Goal: Information Seeking & Learning: Understand process/instructions

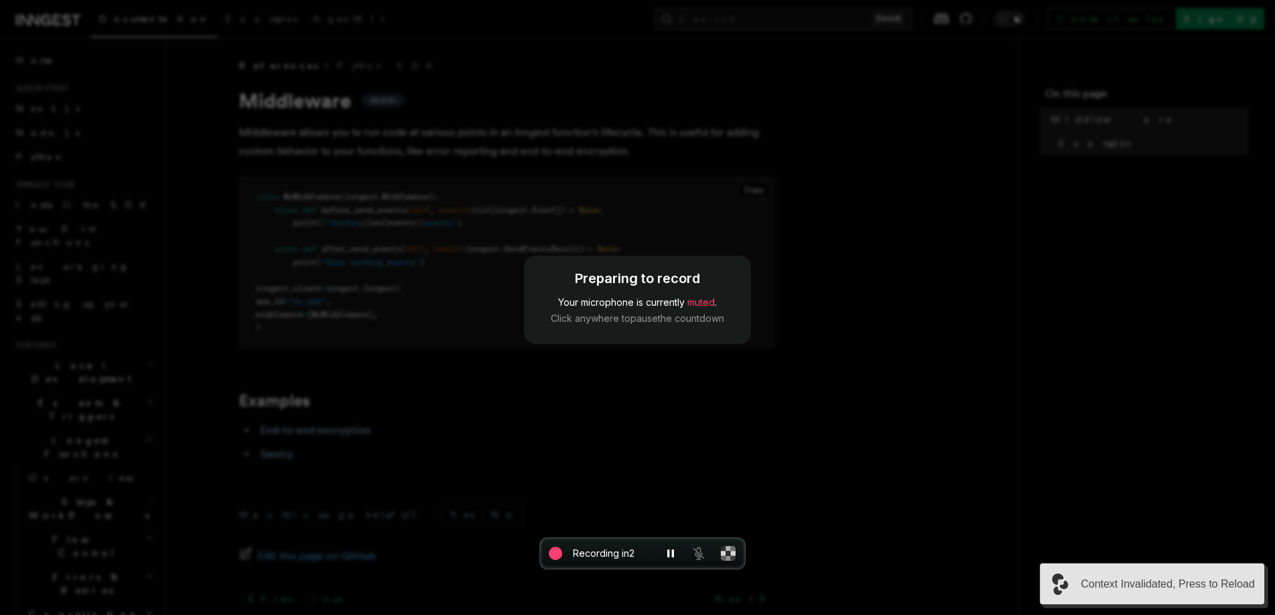
click at [1234, 569] on div "Context Invalidated, Press to Reload" at bounding box center [1152, 584] width 226 height 42
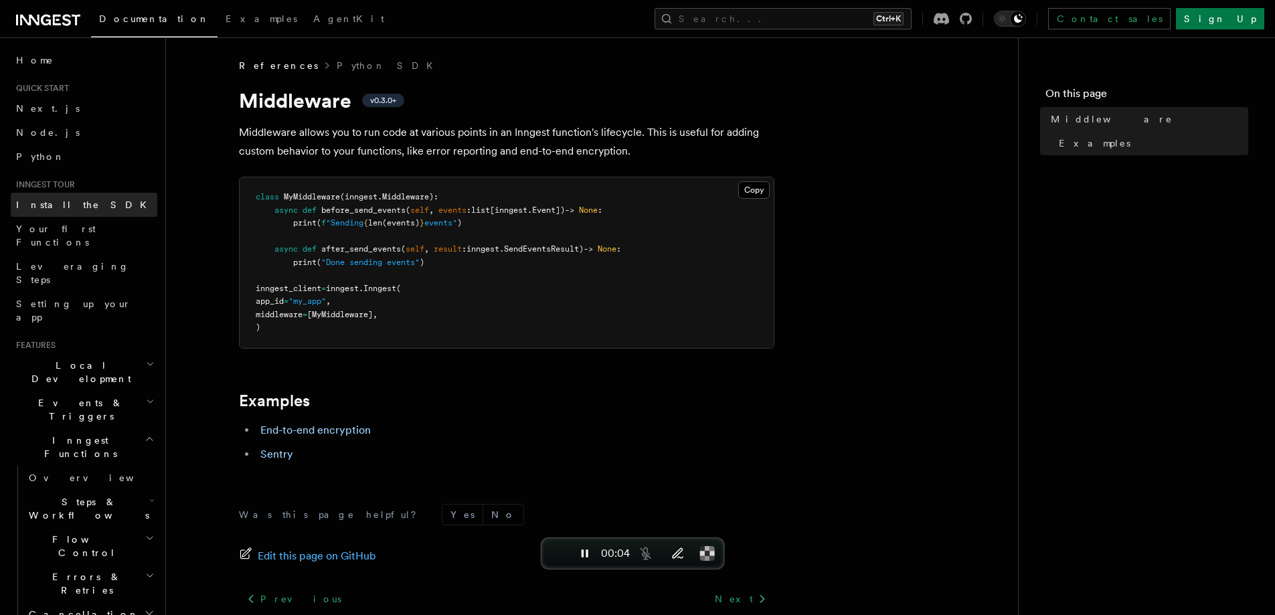
click at [39, 206] on span "Install the SDK" at bounding box center [85, 204] width 138 height 11
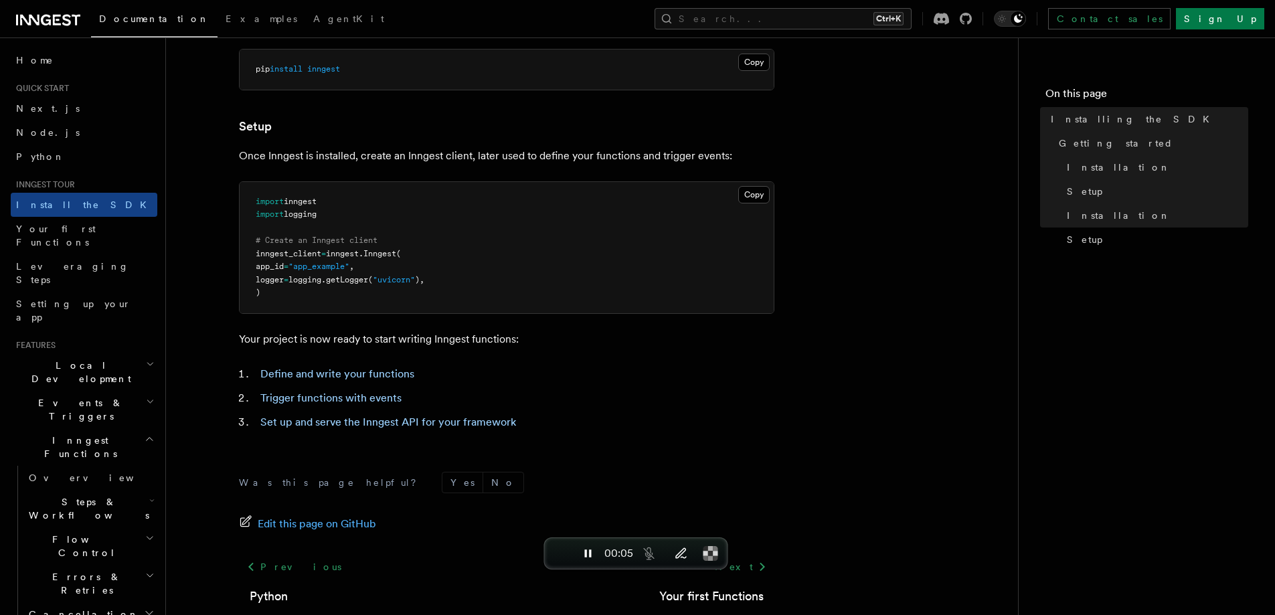
scroll to position [510, 0]
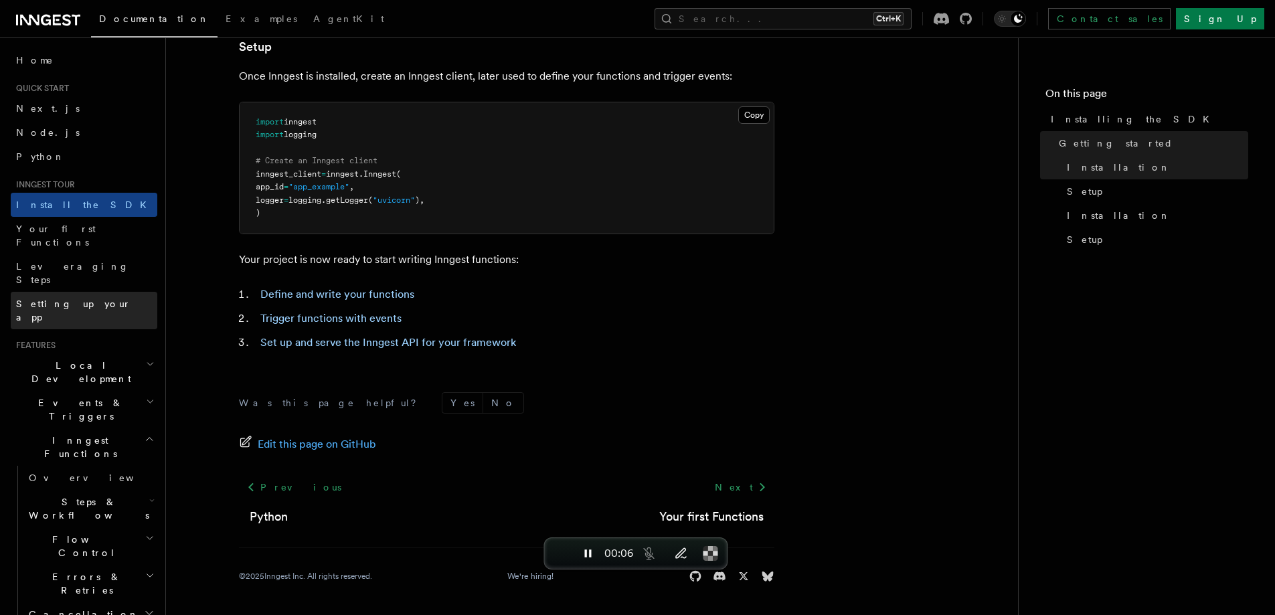
click at [60, 292] on link "Setting up your app" at bounding box center [84, 310] width 147 height 37
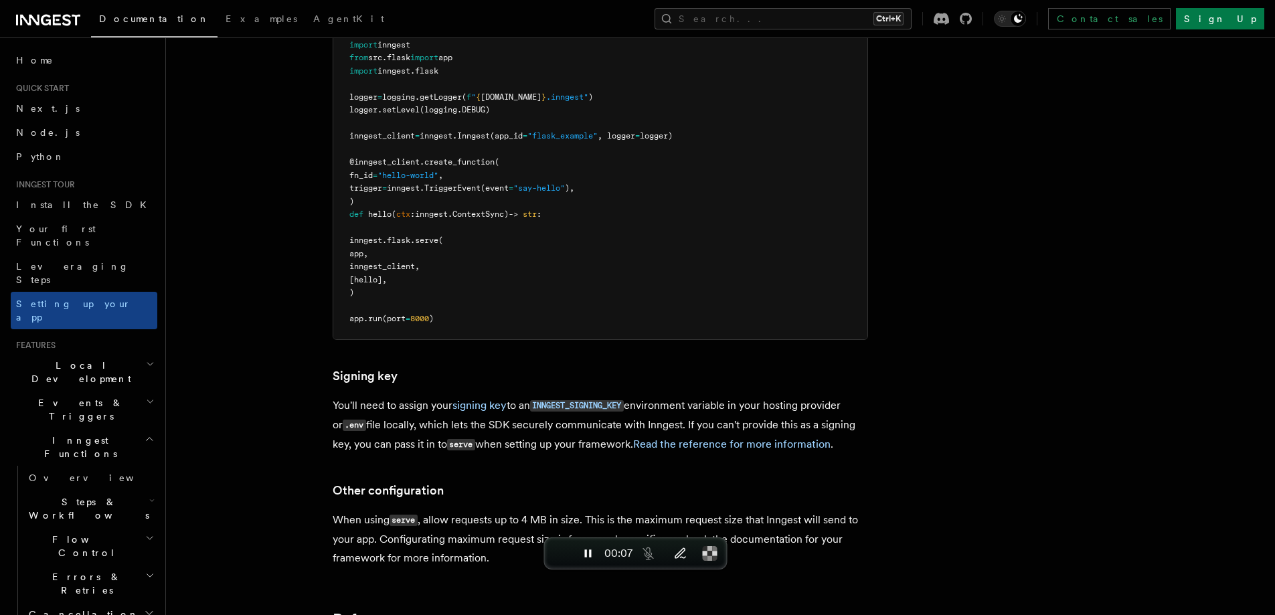
scroll to position [979, 0]
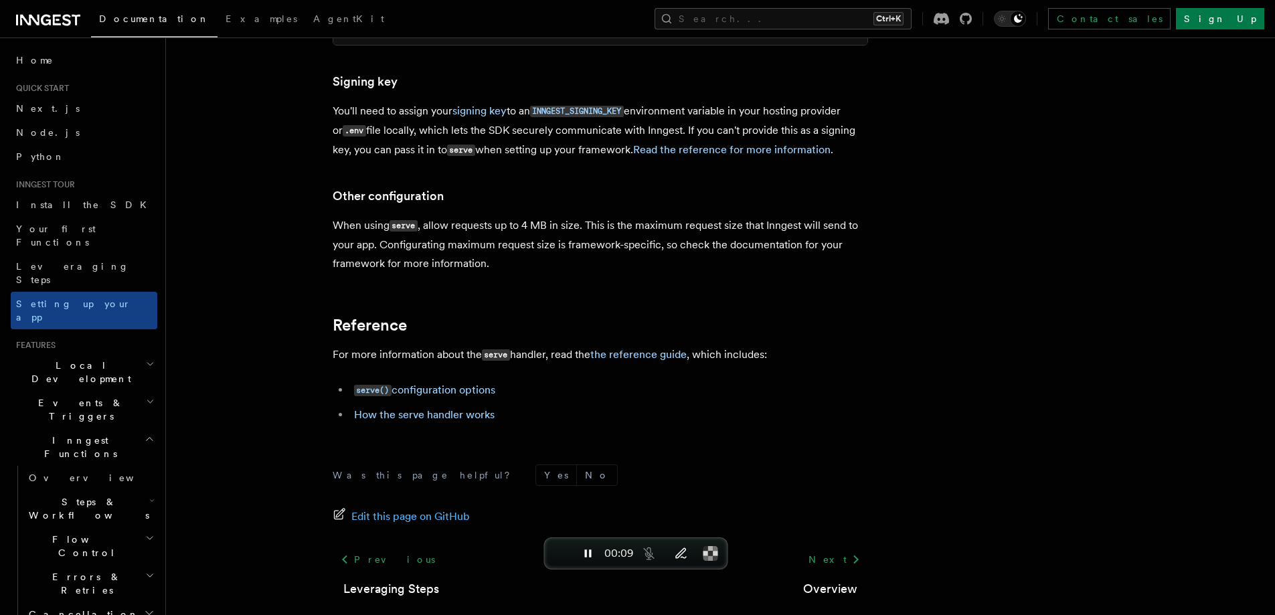
click at [81, 570] on span "Errors & Retries" at bounding box center [84, 583] width 122 height 27
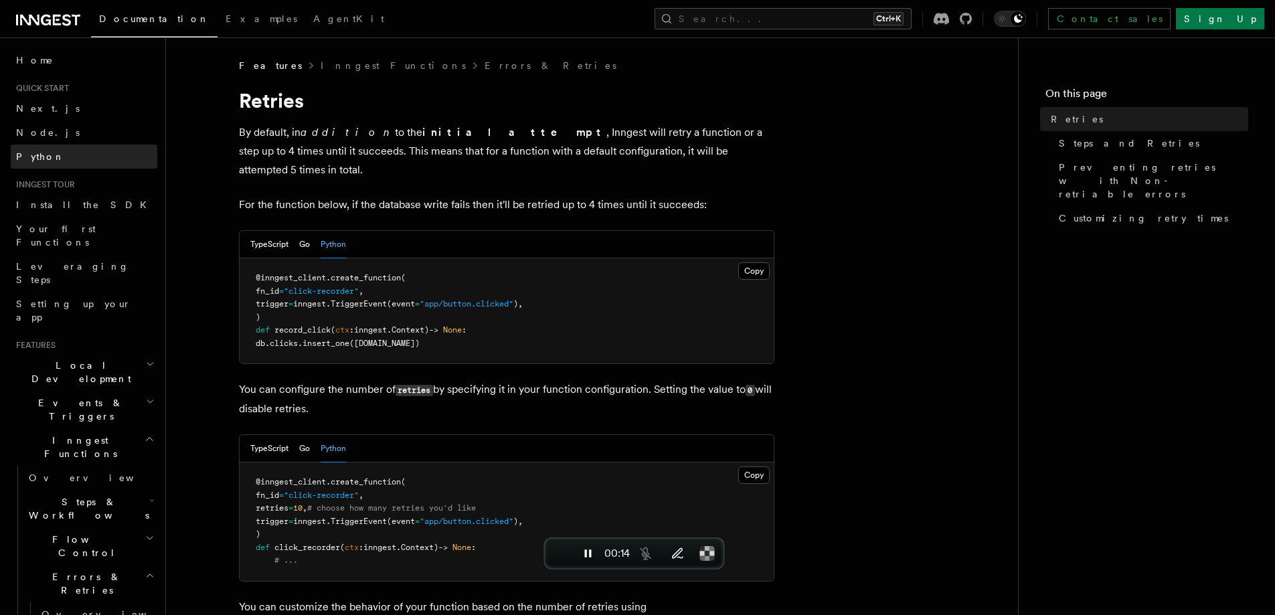
click at [60, 157] on link "Python" at bounding box center [84, 157] width 147 height 24
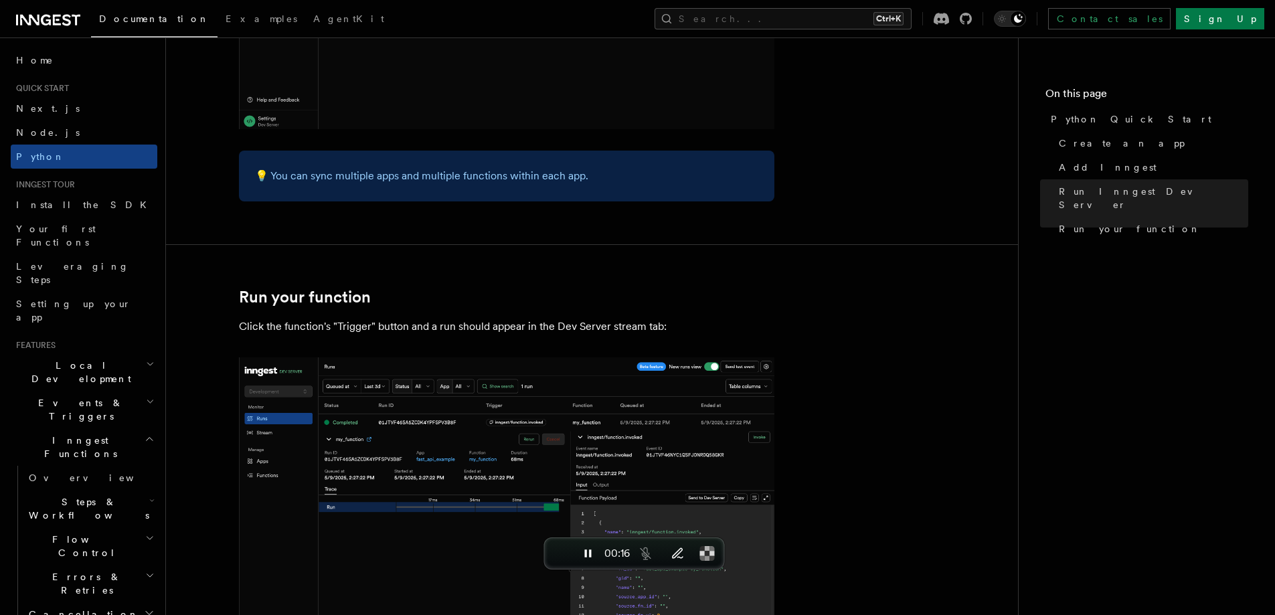
scroll to position [1784, 0]
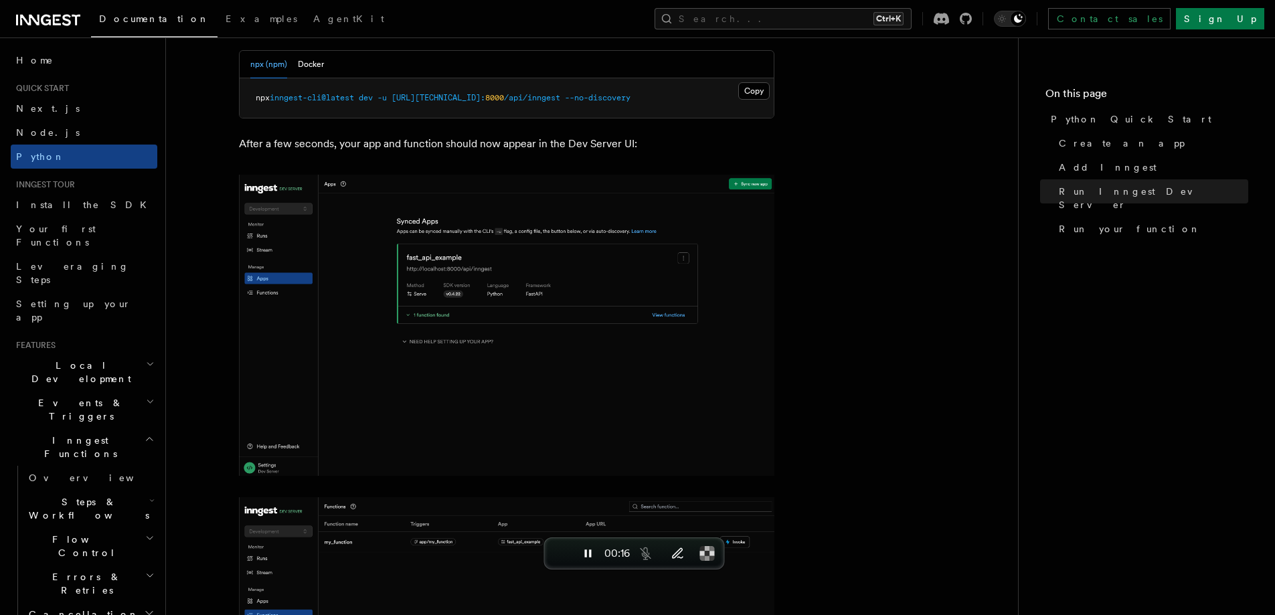
click at [494, 339] on img at bounding box center [506, 325] width 535 height 301
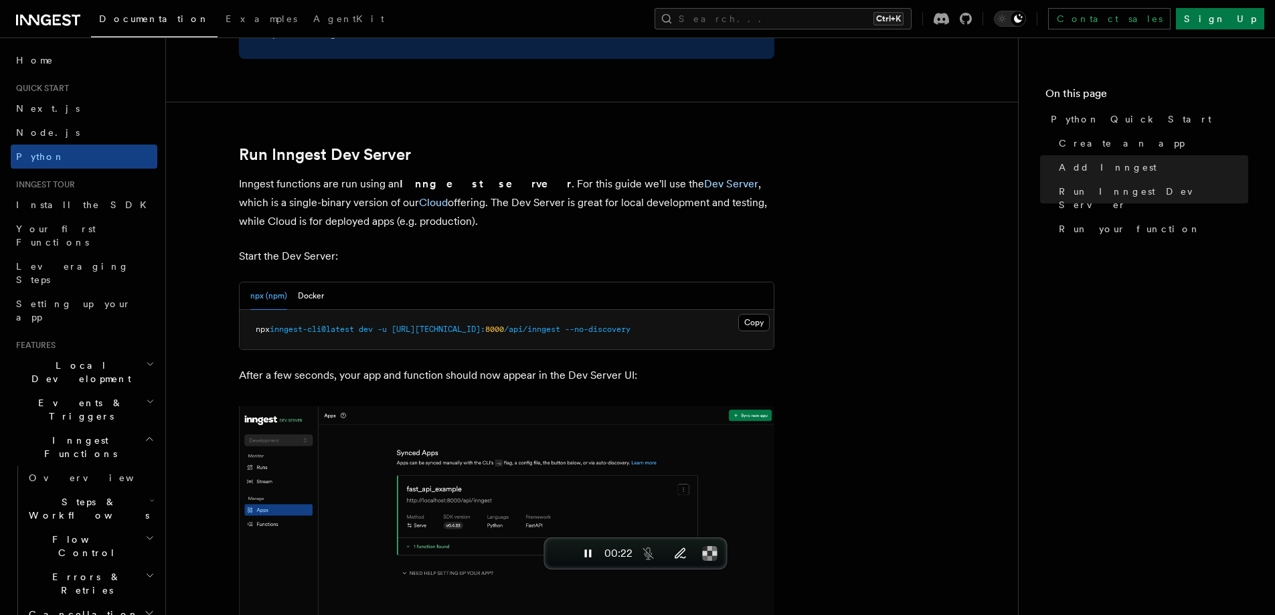
scroll to position [1561, 0]
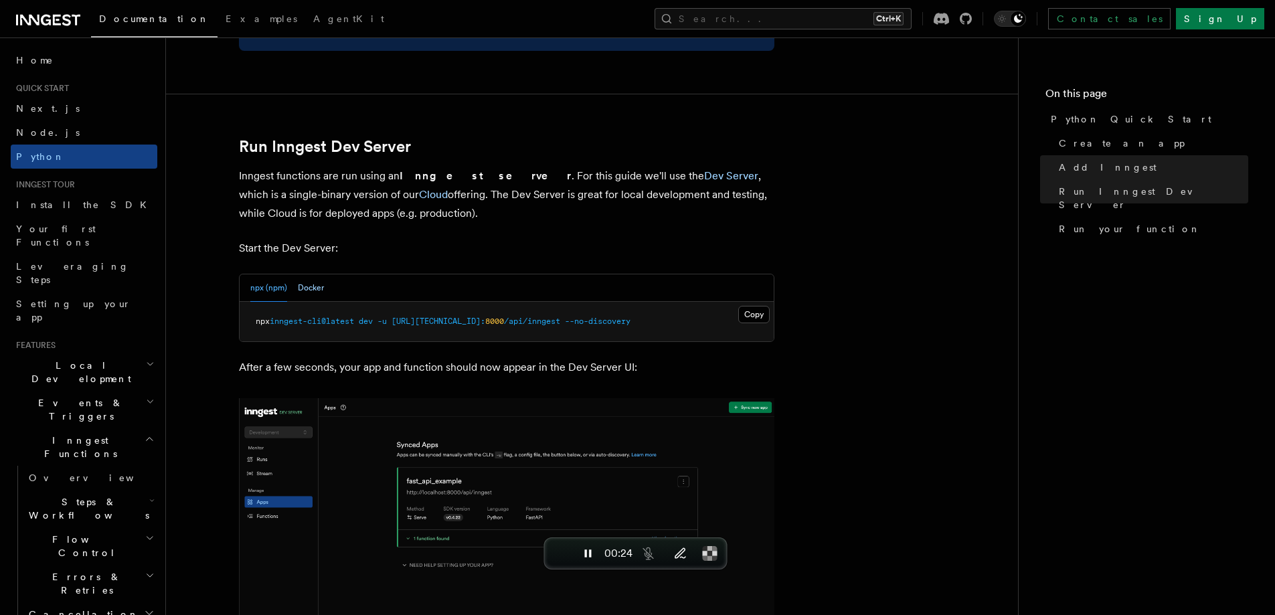
click at [312, 292] on button "Docker" at bounding box center [311, 287] width 26 height 27
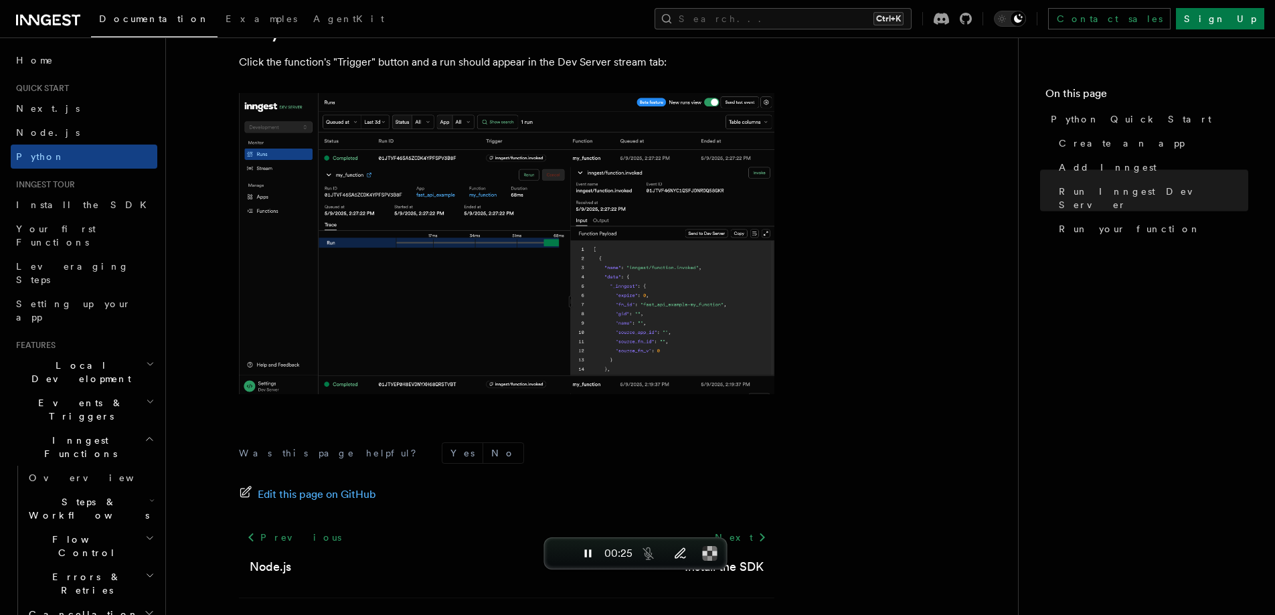
scroll to position [2781, 0]
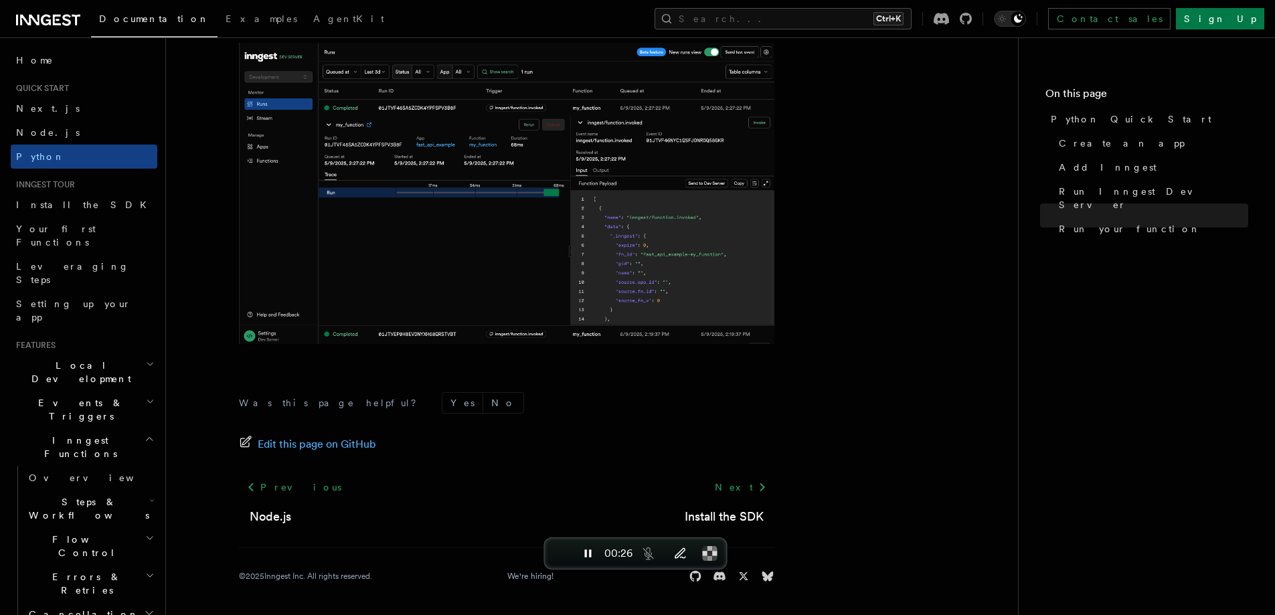
click at [414, 268] on img at bounding box center [506, 193] width 535 height 301
click at [64, 261] on span "Leveraging Steps" at bounding box center [72, 273] width 113 height 24
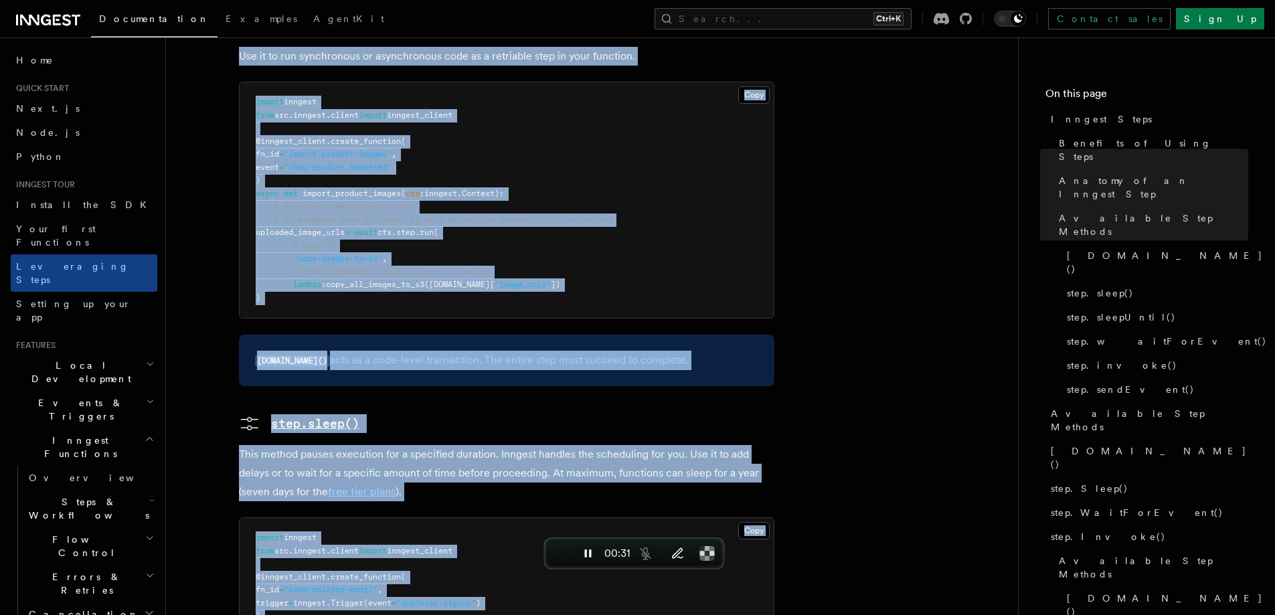
drag, startPoint x: 366, startPoint y: 268, endPoint x: 401, endPoint y: 641, distance: 375.0
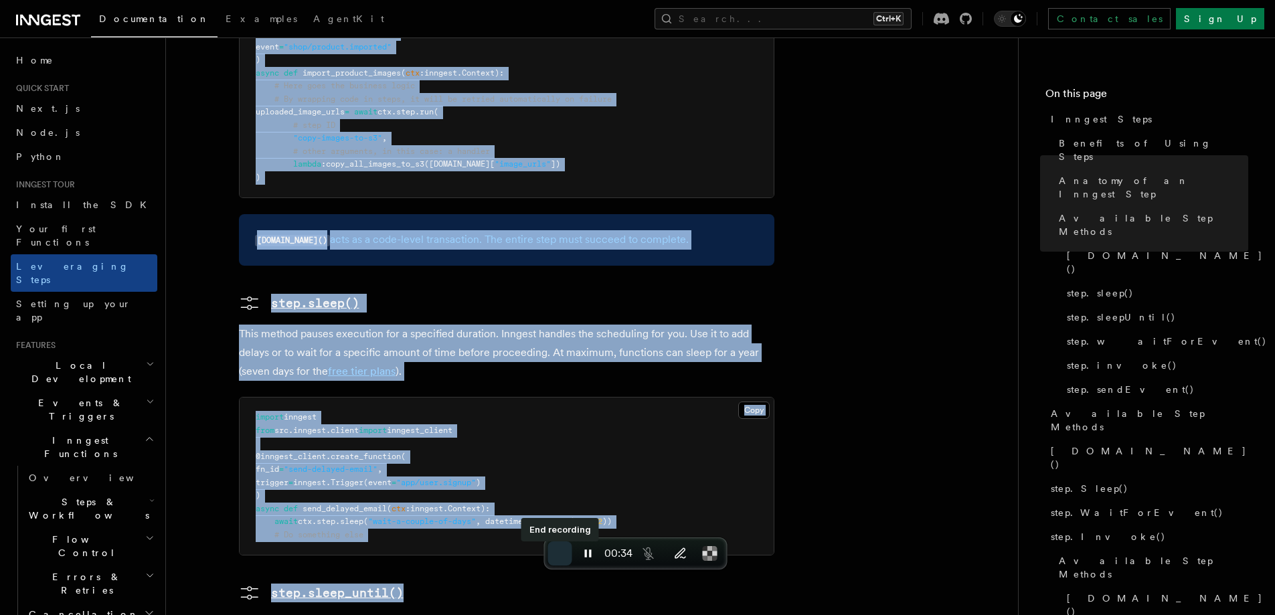
click at [560, 553] on span "End recording" at bounding box center [560, 553] width 0 height 0
click at [882, 410] on article "Inngest tour Inngest Steps Steps are fundamental building blocks in Inngest fun…" at bounding box center [591, 505] width 809 height 3715
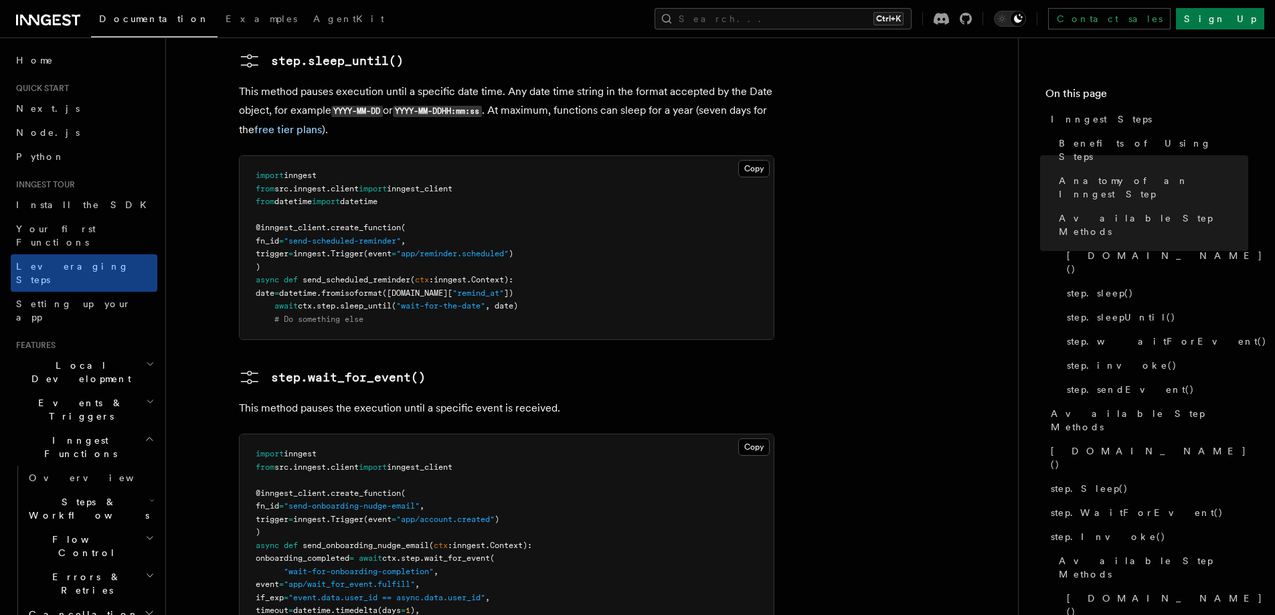
scroll to position [1950, 0]
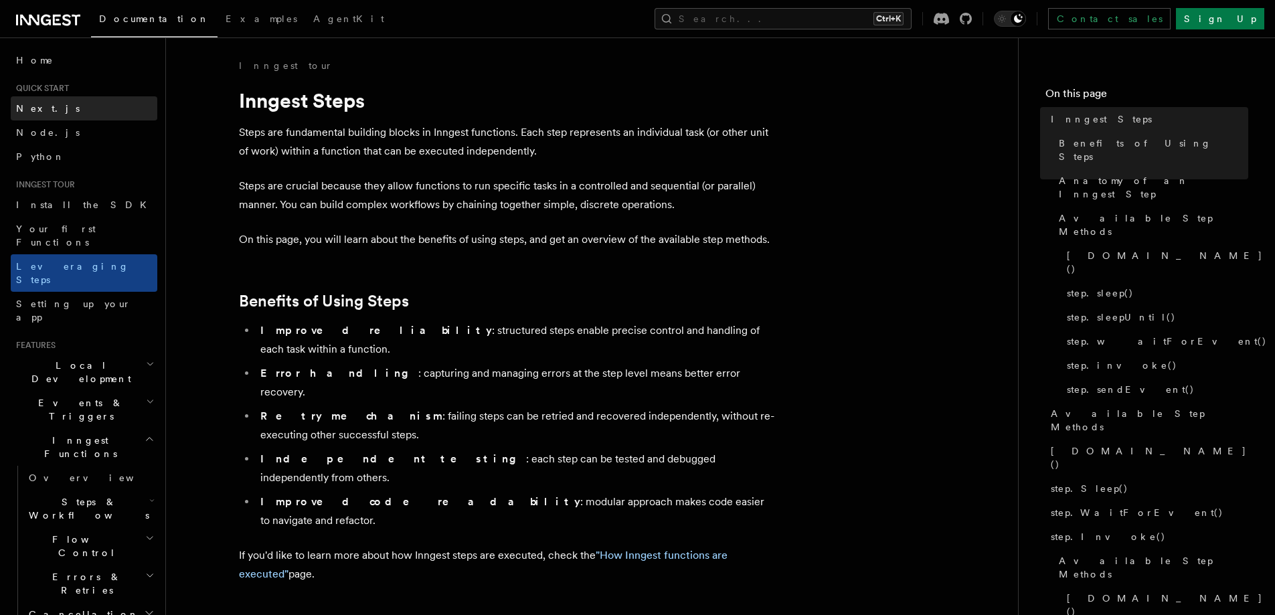
click at [29, 100] on link "Next.js" at bounding box center [84, 108] width 147 height 24
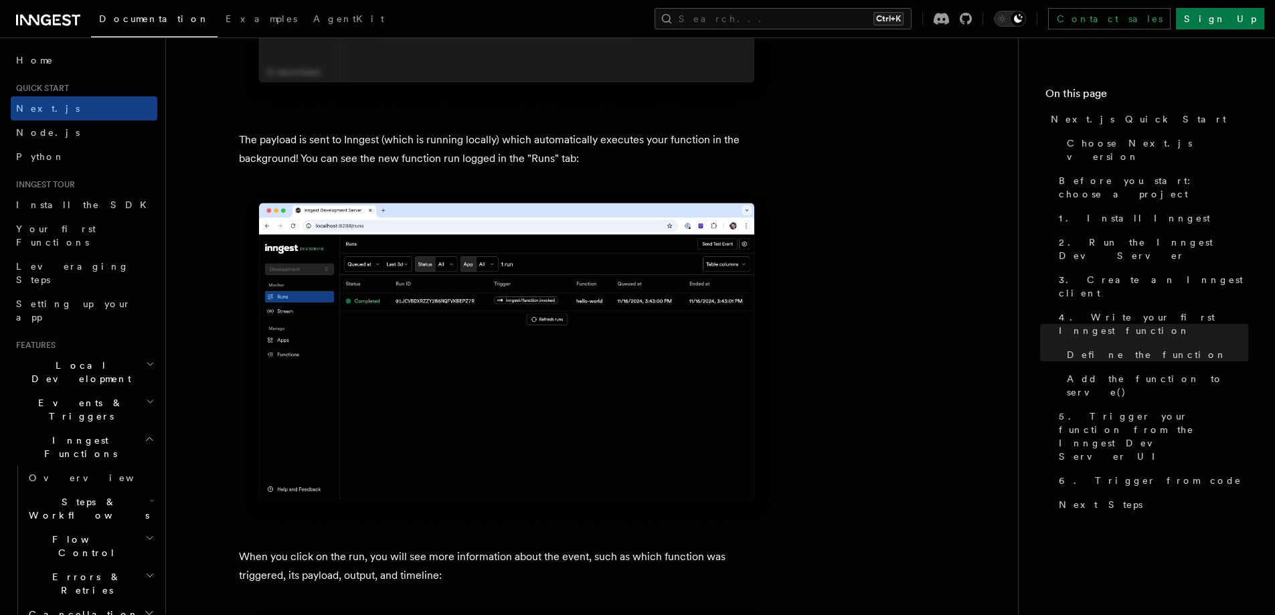
scroll to position [4683, 0]
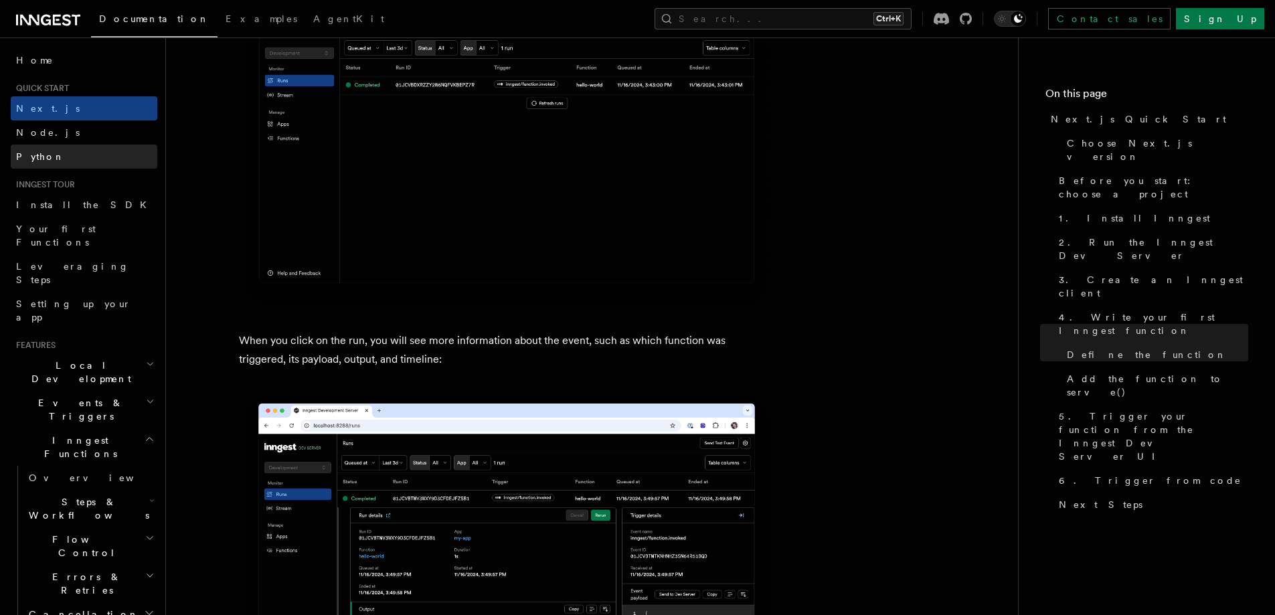
click at [44, 152] on span "Python" at bounding box center [40, 156] width 49 height 11
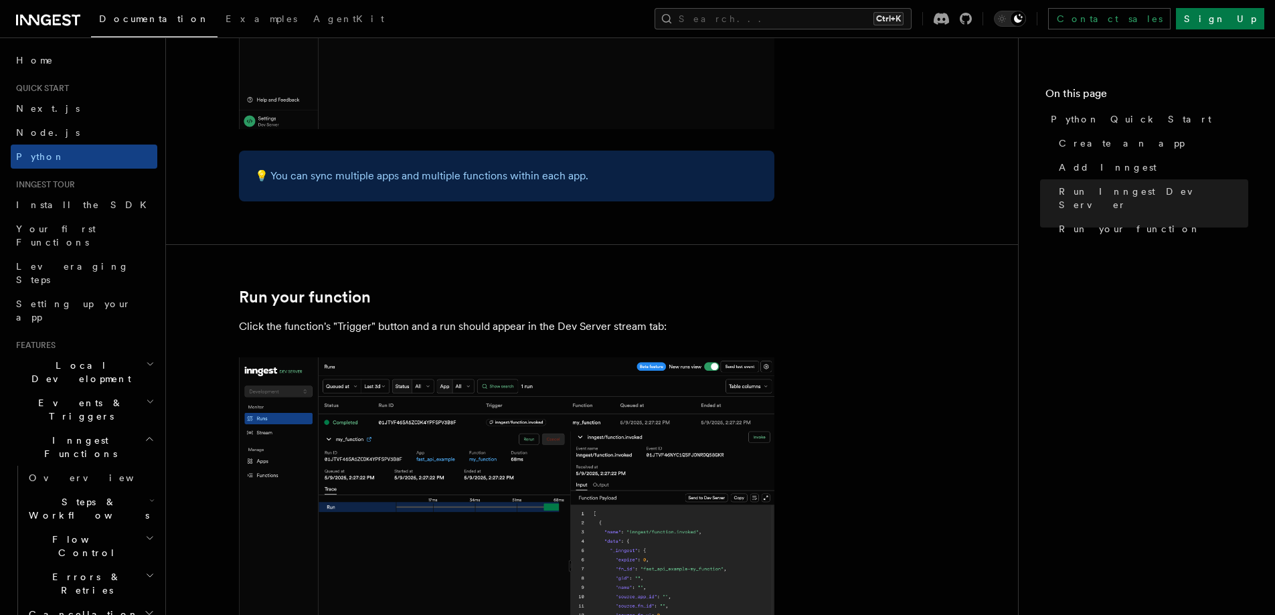
scroll to position [2230, 0]
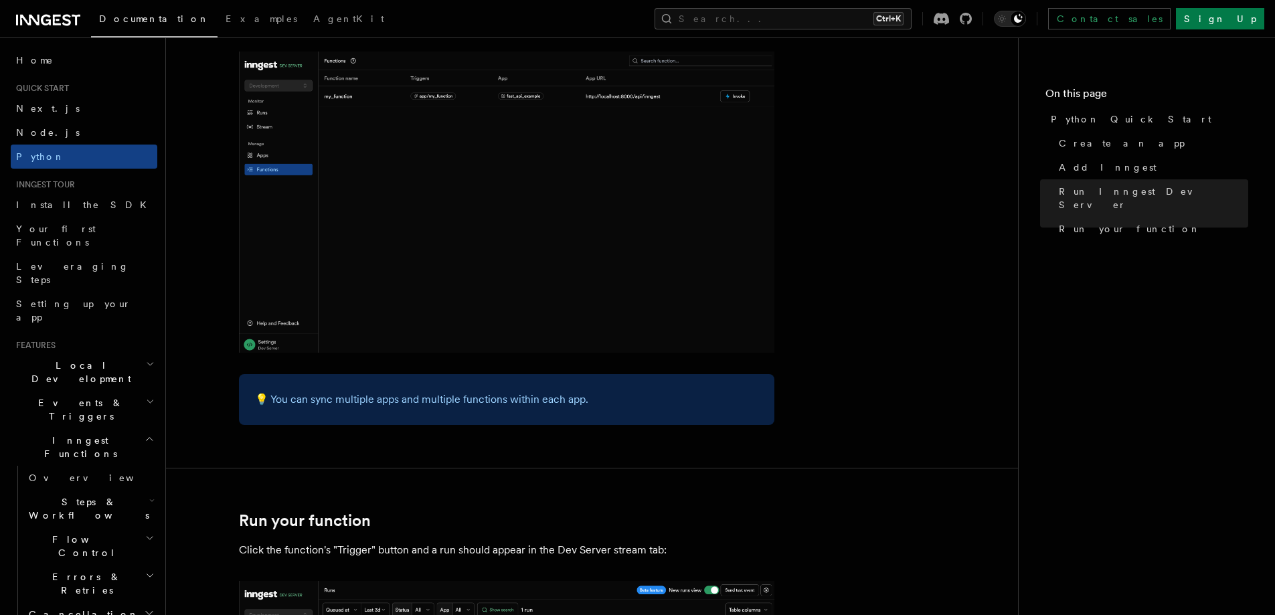
click at [444, 260] on img at bounding box center [506, 202] width 535 height 301
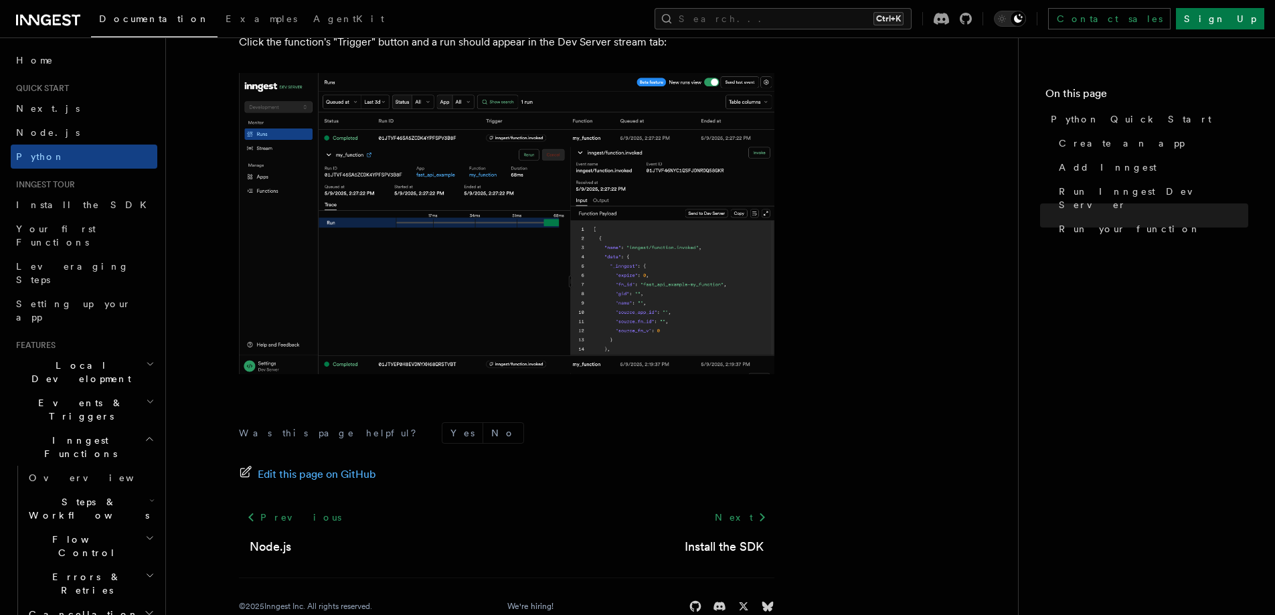
scroll to position [2768, 0]
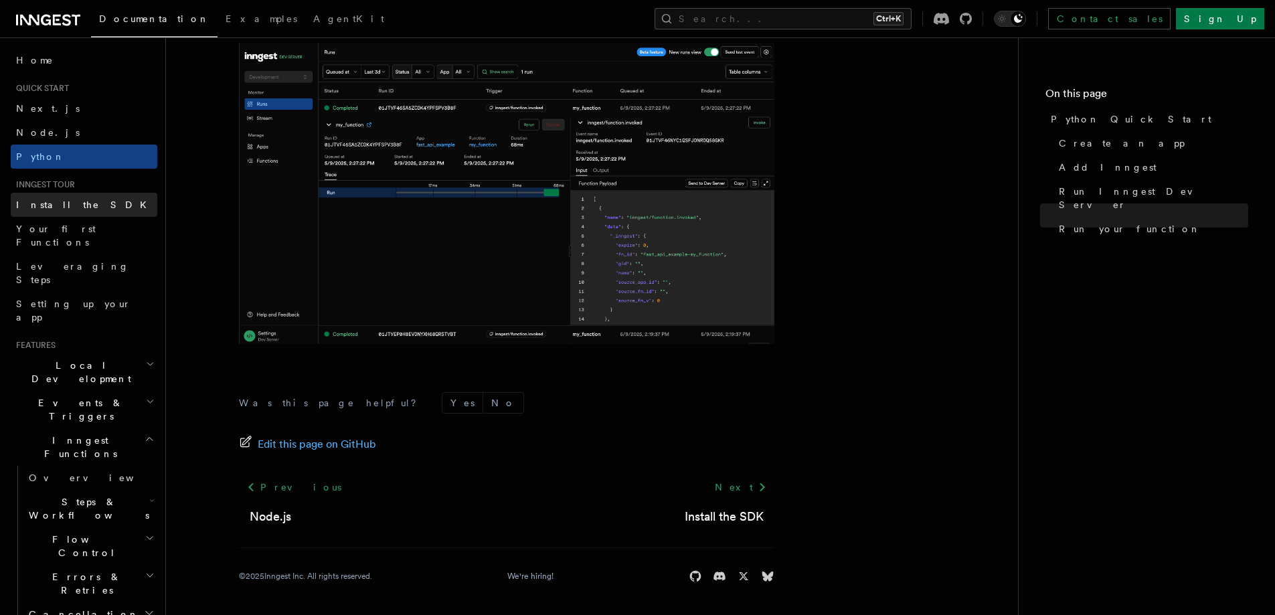
click at [75, 199] on span "Install the SDK" at bounding box center [85, 204] width 138 height 13
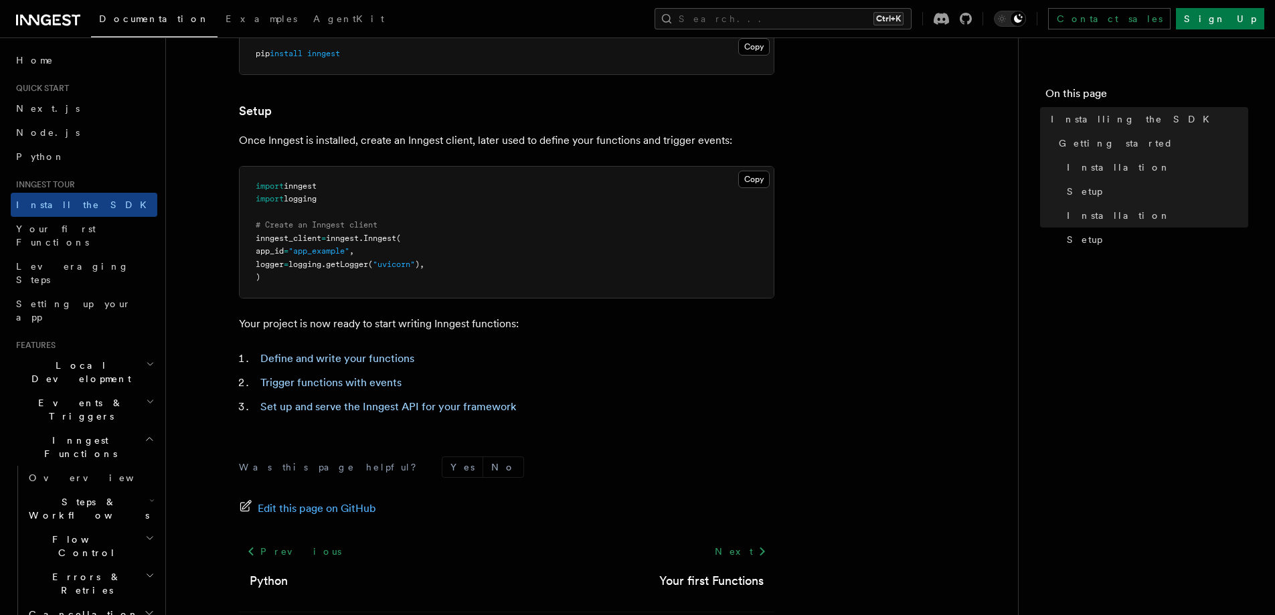
scroll to position [510, 0]
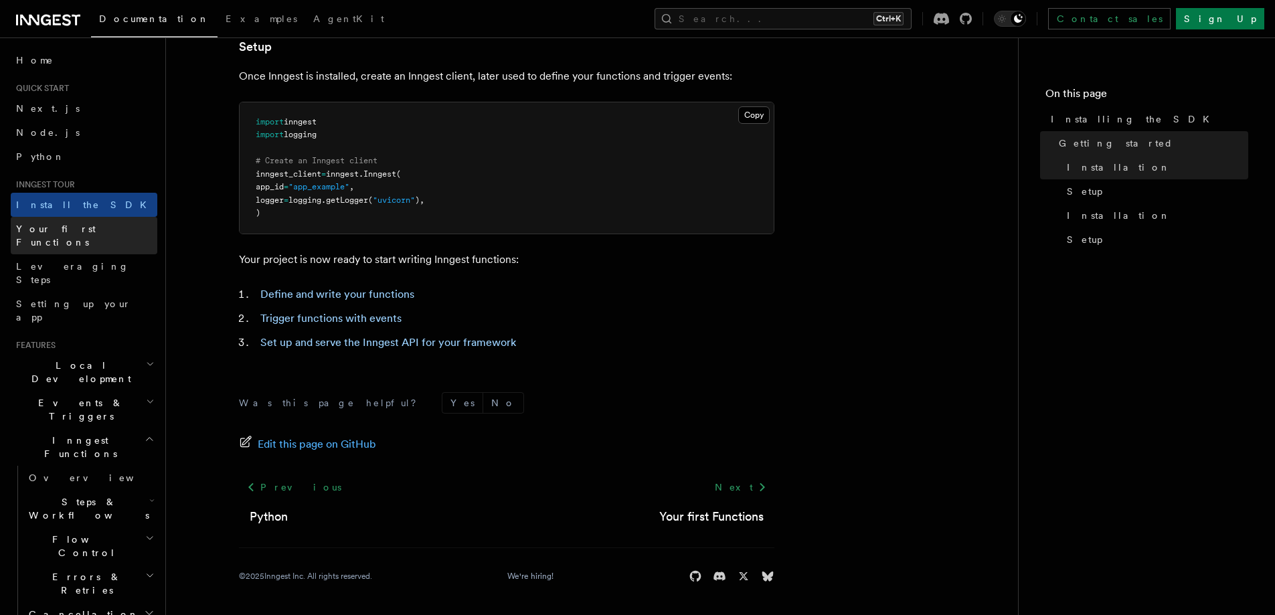
click at [72, 223] on span "Your first Functions" at bounding box center [86, 235] width 141 height 27
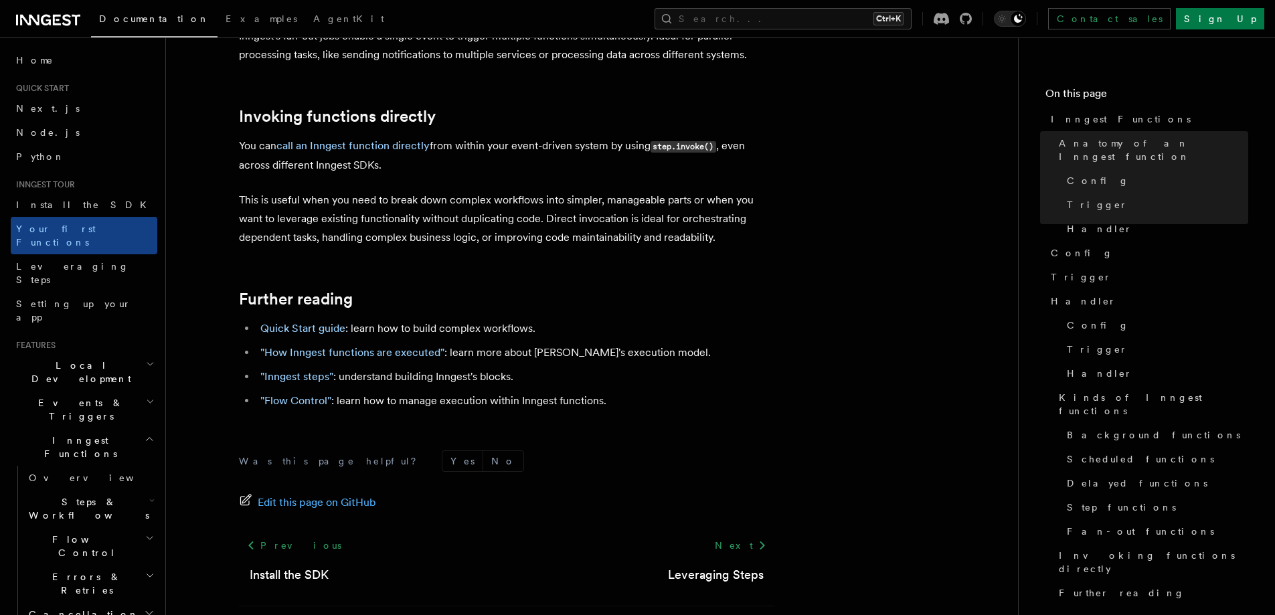
scroll to position [2742, 0]
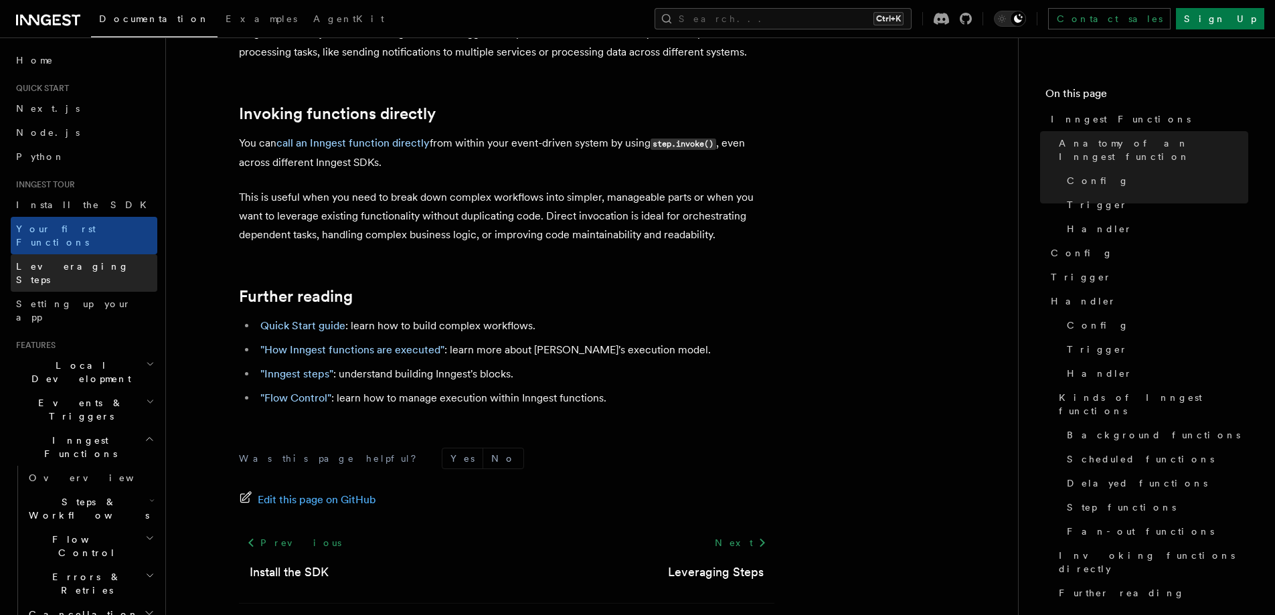
click at [104, 258] on link "Leveraging Steps" at bounding box center [84, 272] width 147 height 37
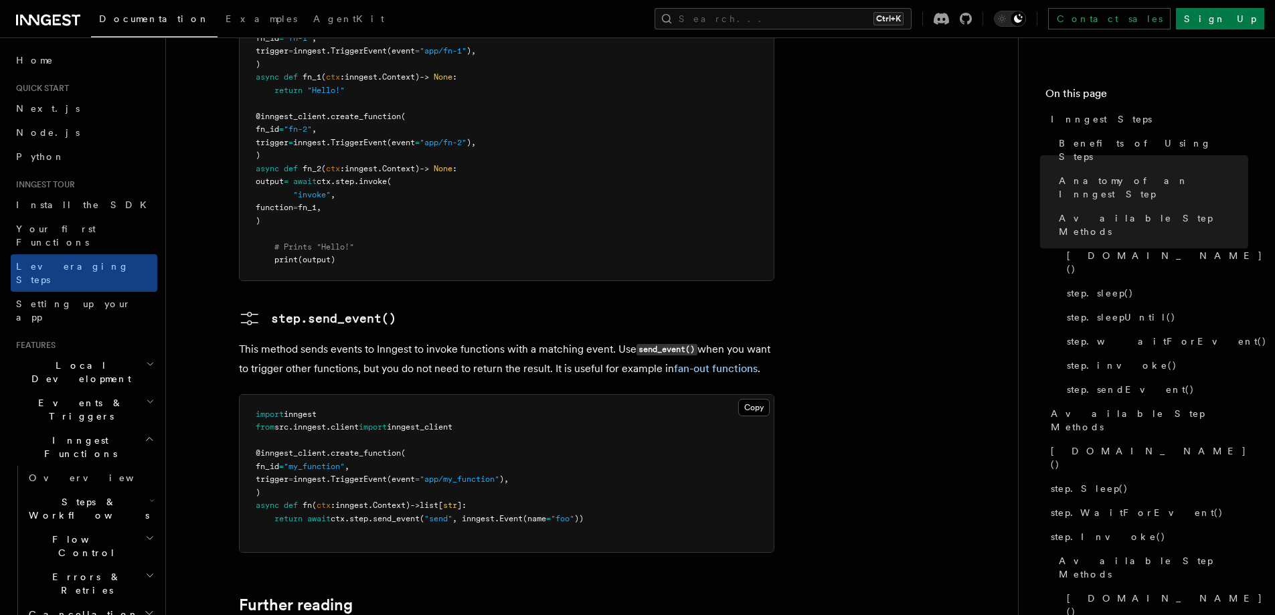
scroll to position [3066, 0]
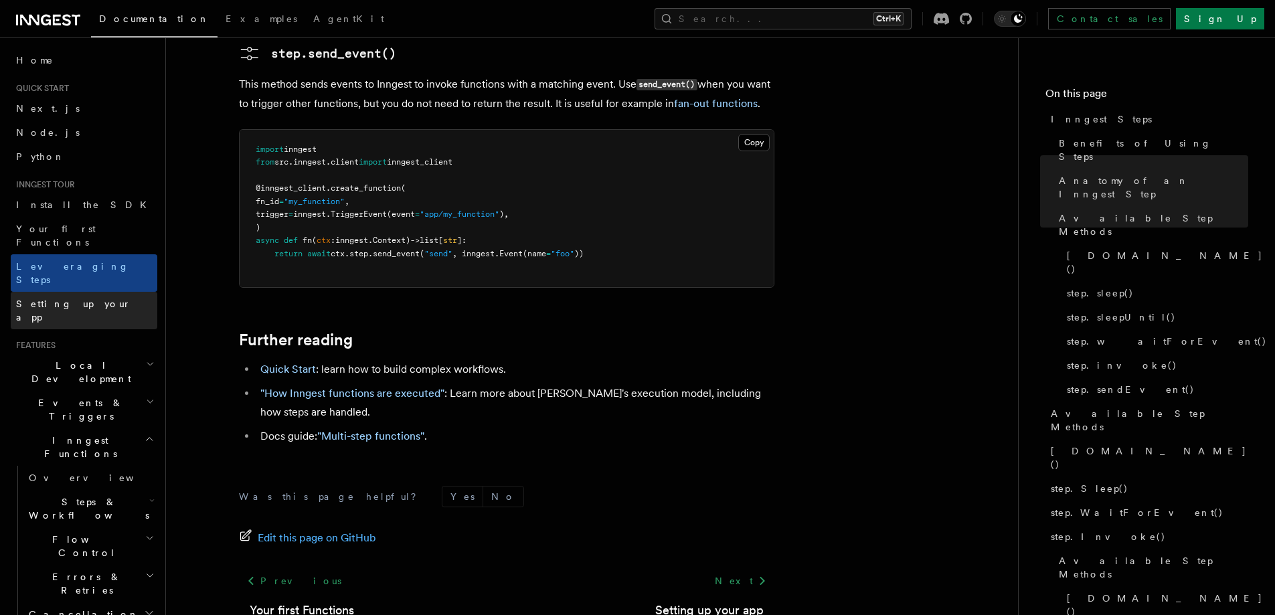
click at [41, 292] on link "Setting up your app" at bounding box center [84, 310] width 147 height 37
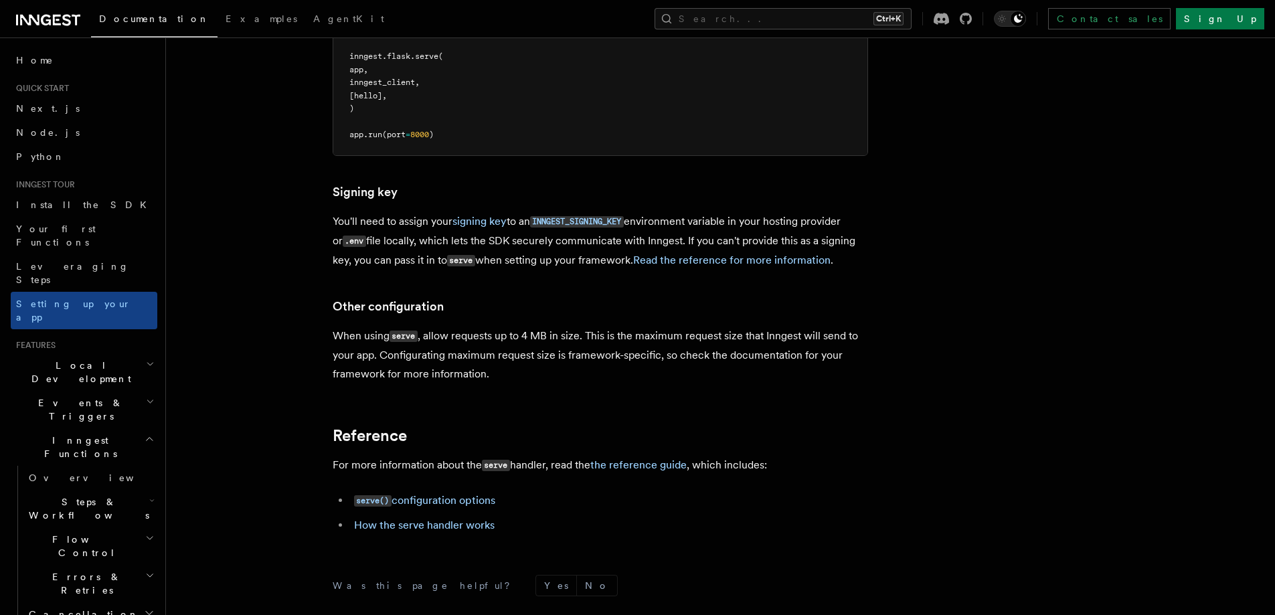
scroll to position [979, 0]
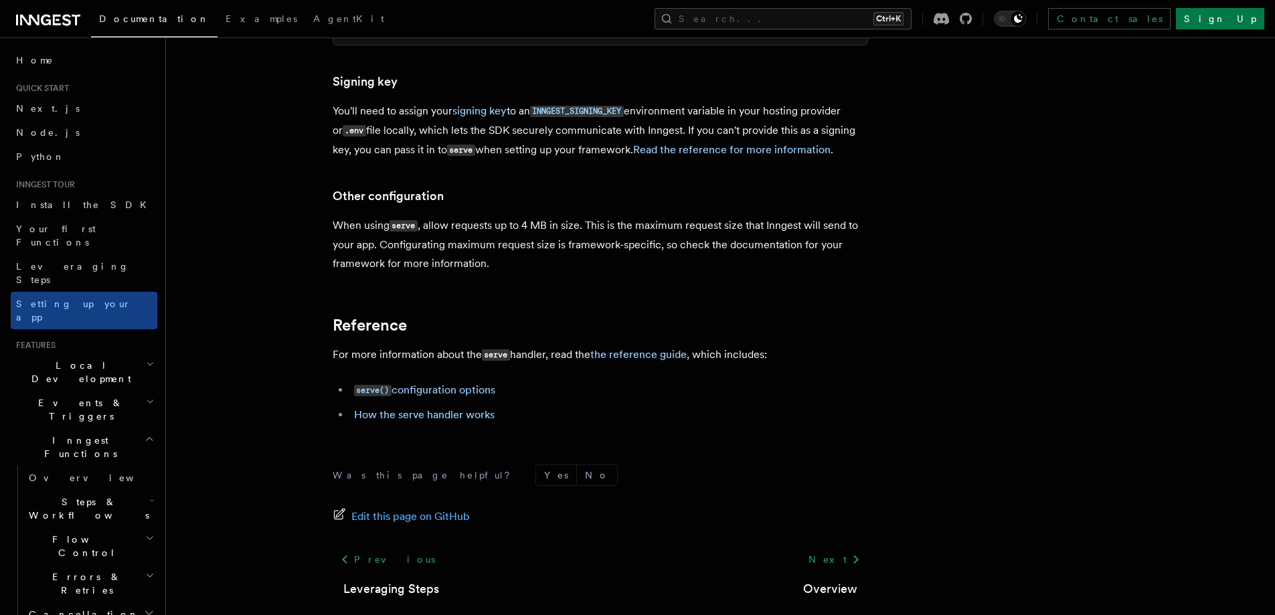
click at [32, 359] on span "Local Development" at bounding box center [78, 372] width 135 height 27
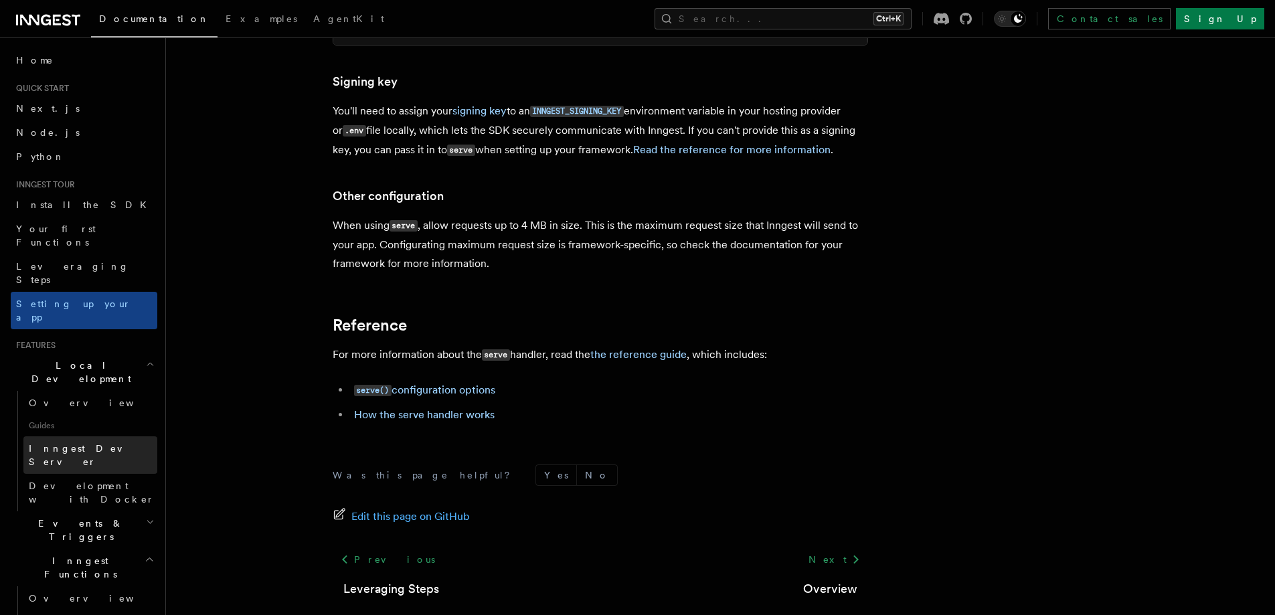
click at [47, 436] on link "Inngest Dev Server" at bounding box center [90, 454] width 134 height 37
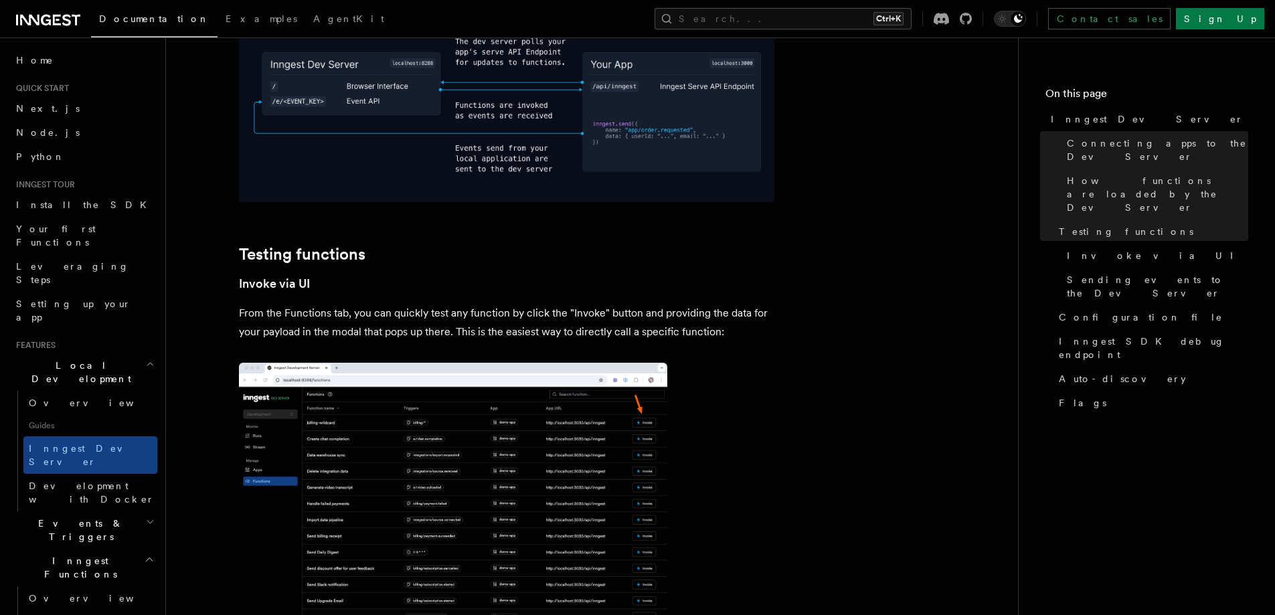
scroll to position [1561, 0]
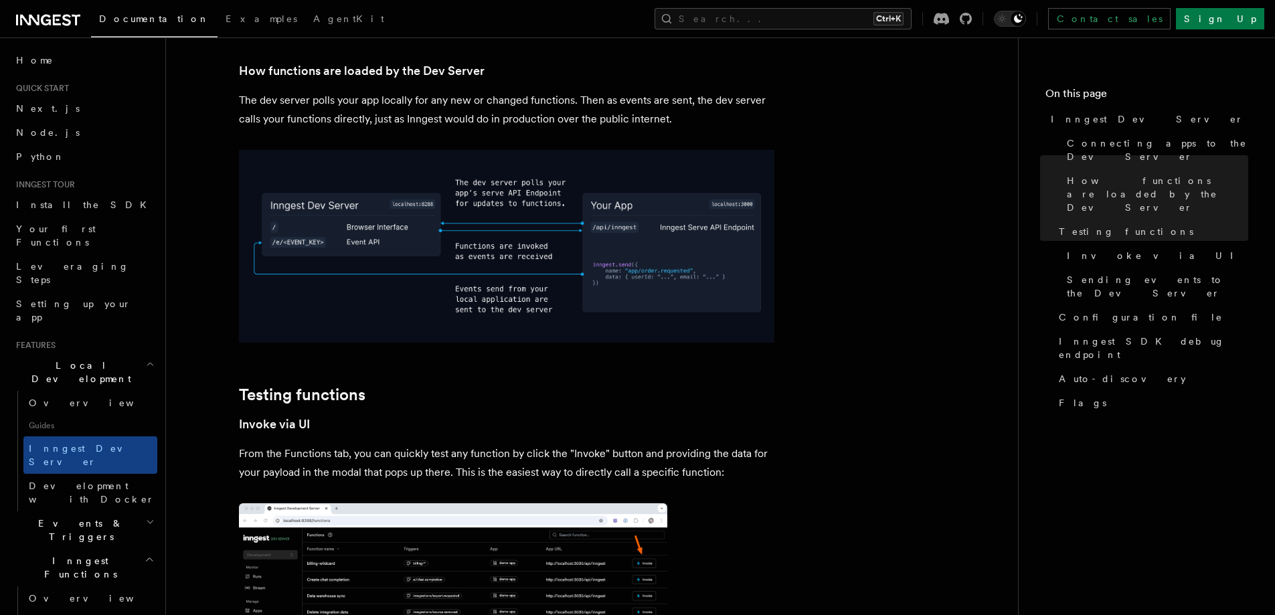
click at [416, 215] on img at bounding box center [506, 246] width 535 height 193
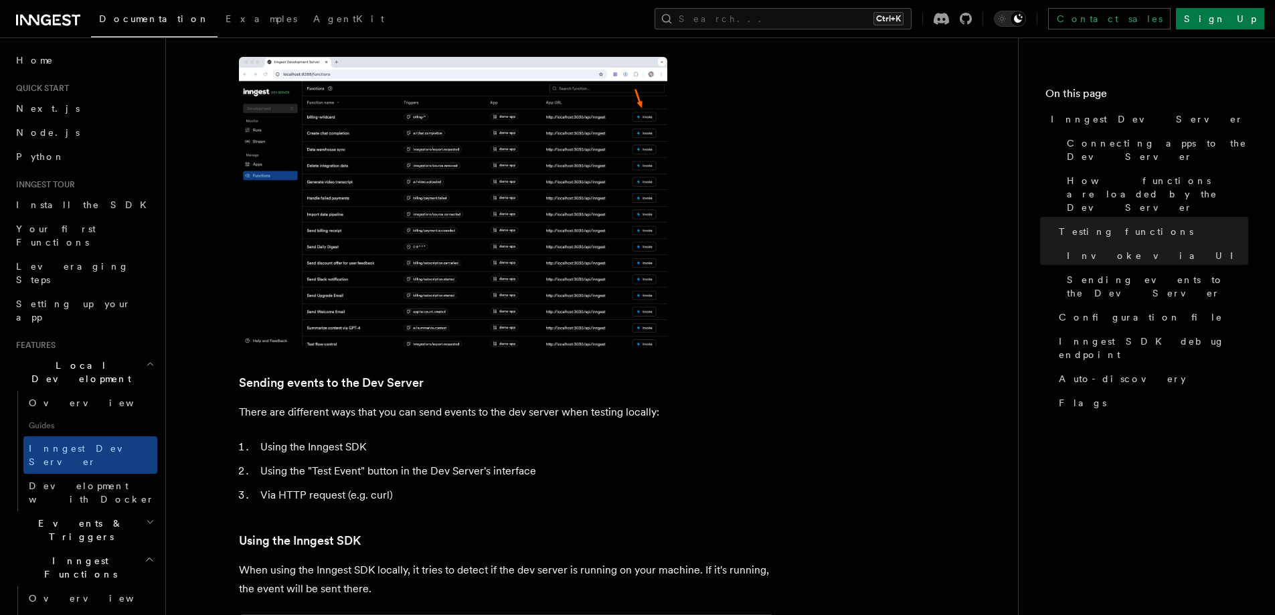
click at [446, 199] on img at bounding box center [453, 202] width 428 height 290
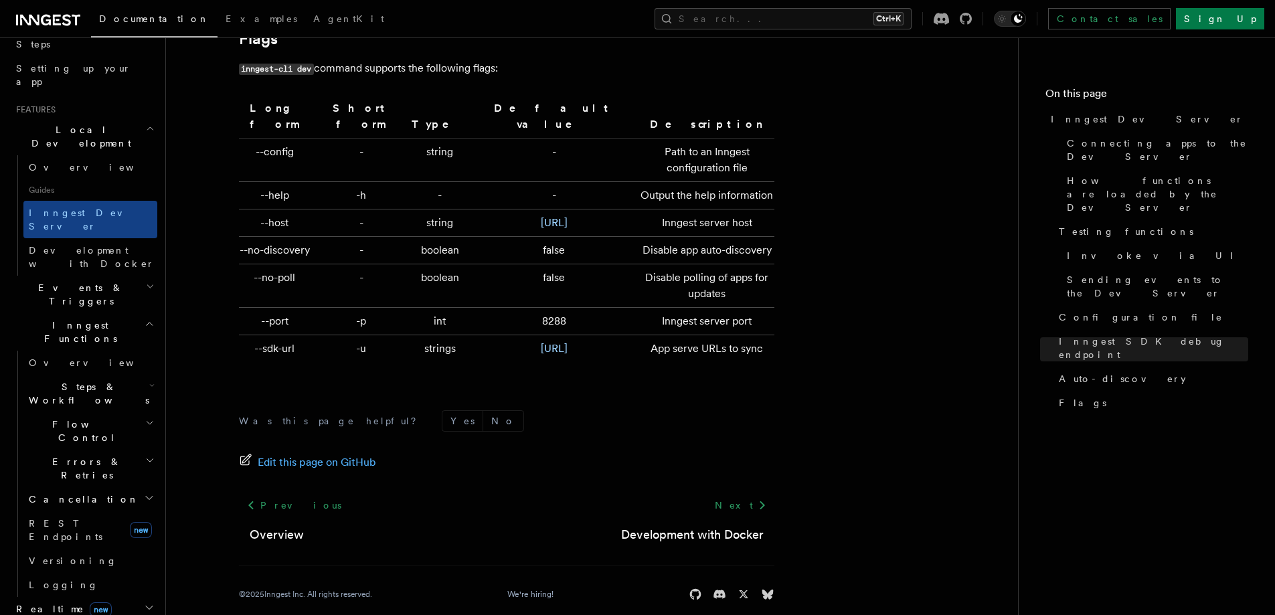
scroll to position [223, 0]
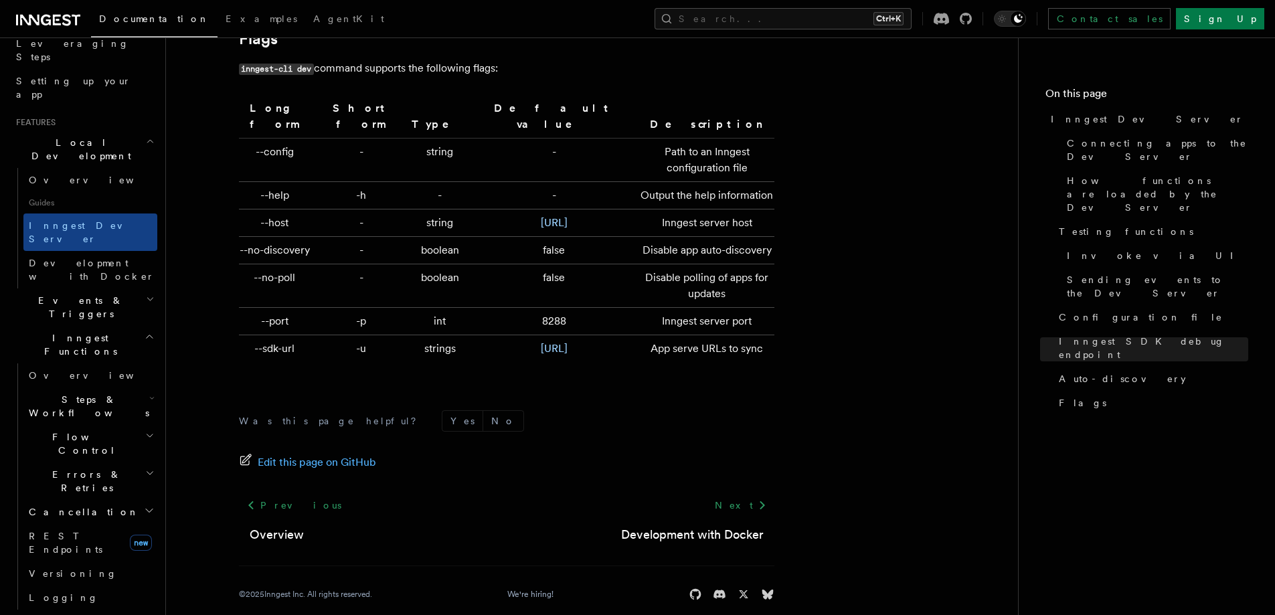
click at [148, 298] on icon "button" at bounding box center [150, 299] width 5 height 3
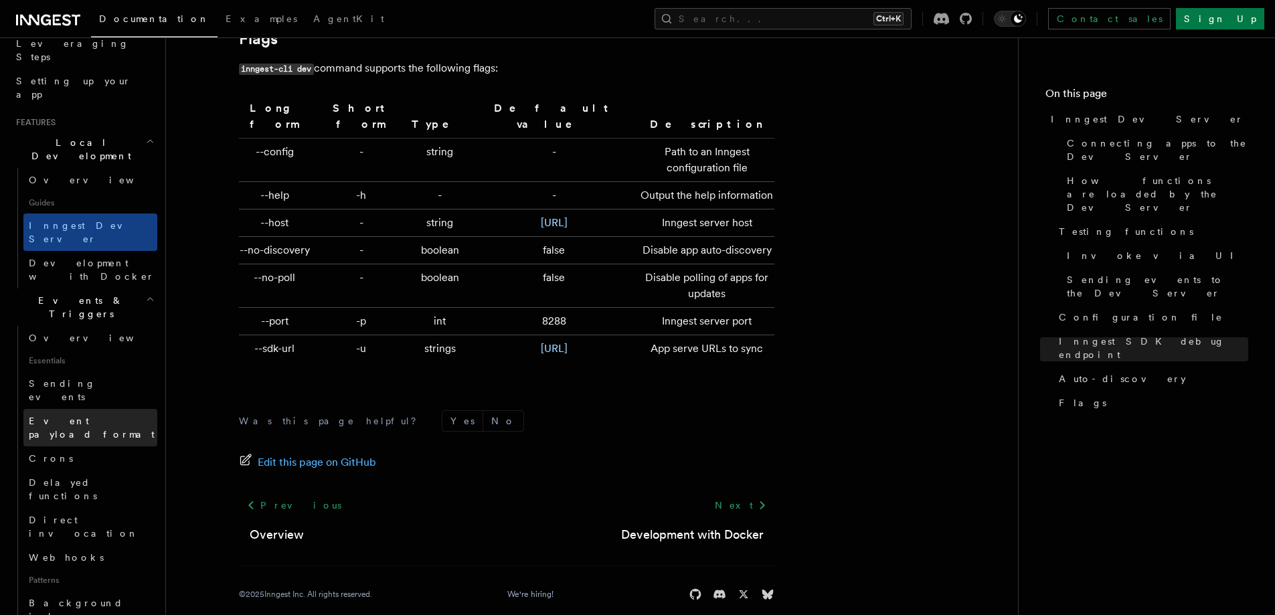
click at [94, 415] on span "Event payload format" at bounding box center [92, 427] width 126 height 24
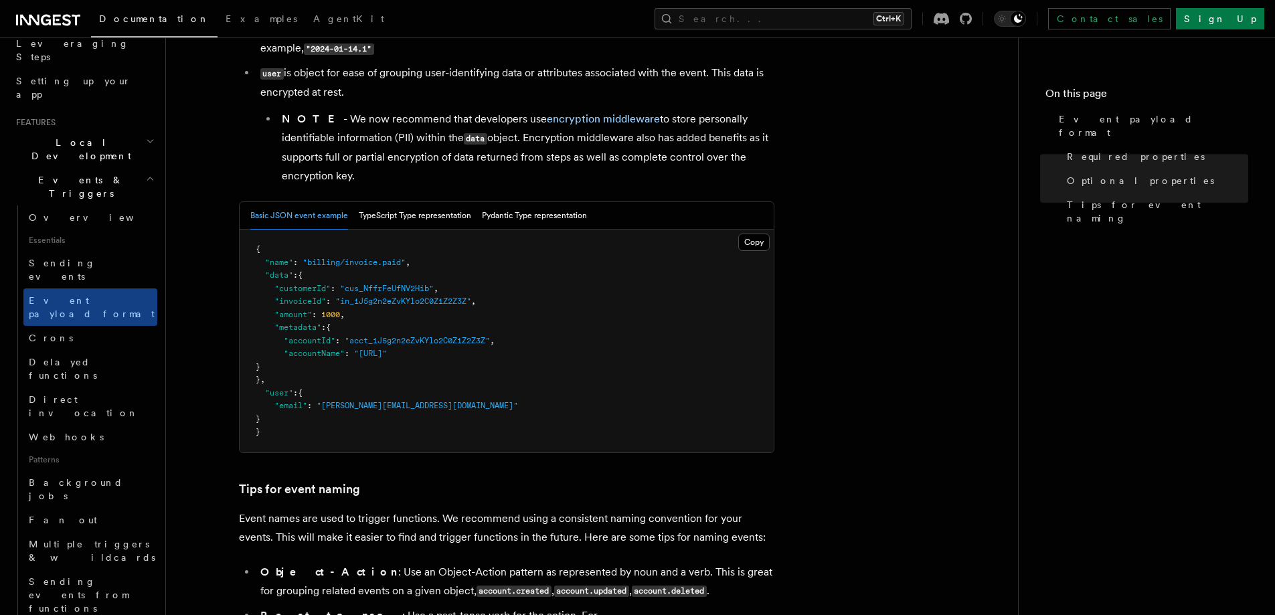
scroll to position [883, 0]
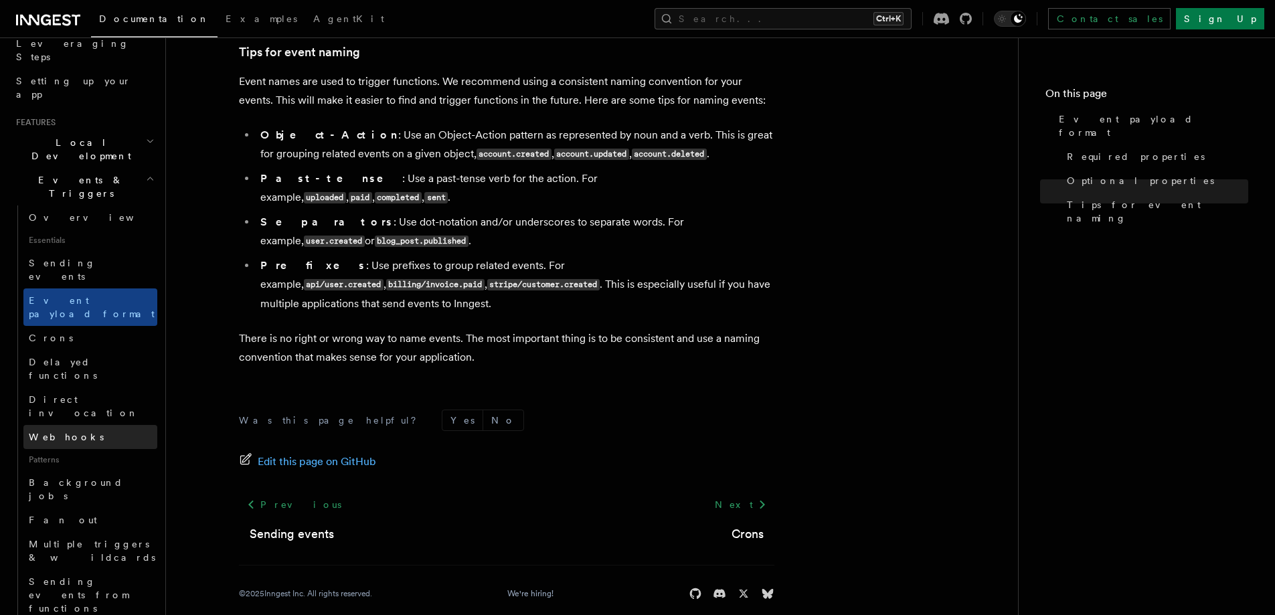
click at [55, 432] on span "Webhooks" at bounding box center [66, 437] width 75 height 11
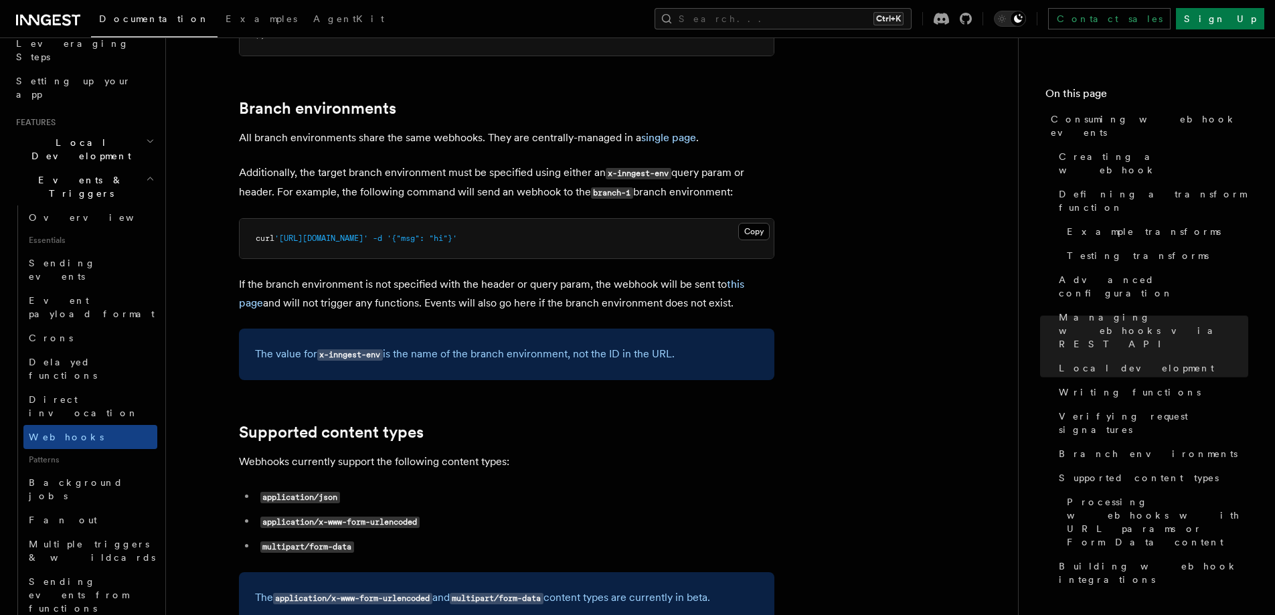
scroll to position [4461, 0]
